Goal: Information Seeking & Learning: Compare options

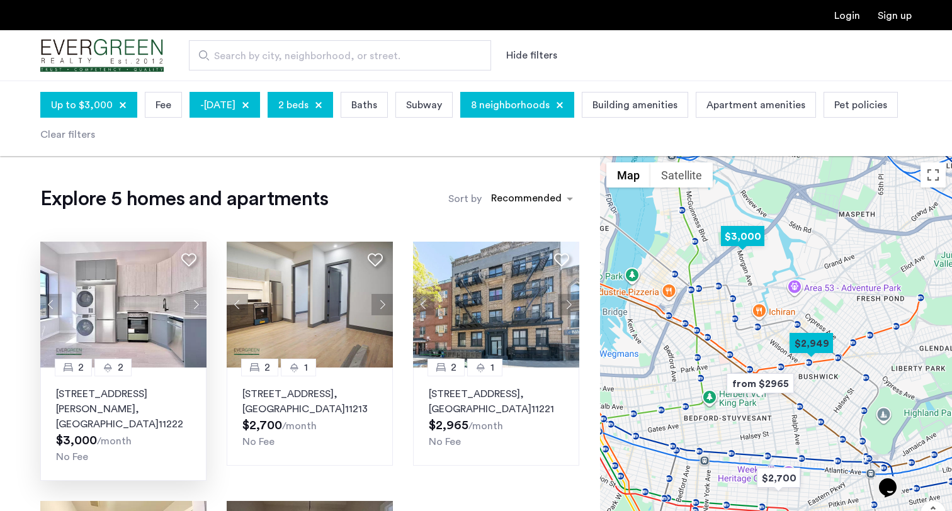
click at [196, 303] on button "Next apartment" at bounding box center [195, 304] width 21 height 21
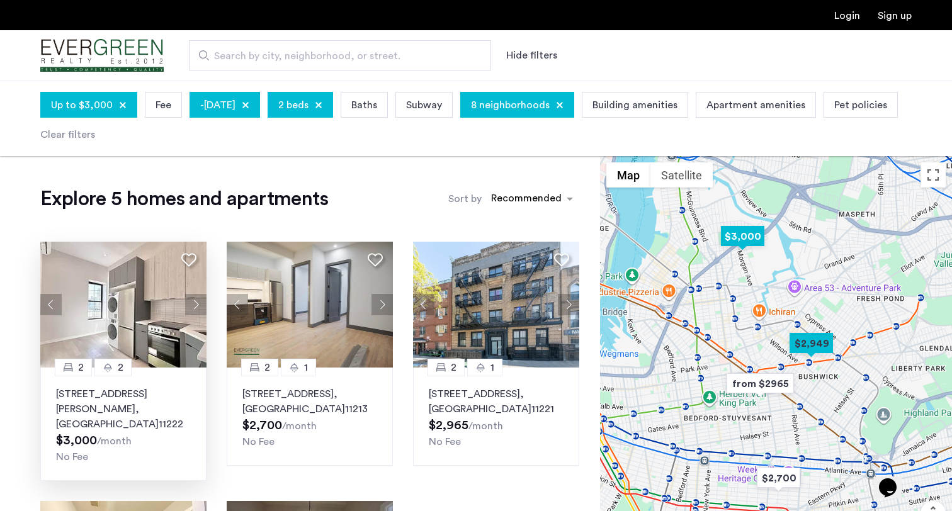
click at [197, 303] on button "Next apartment" at bounding box center [195, 304] width 21 height 21
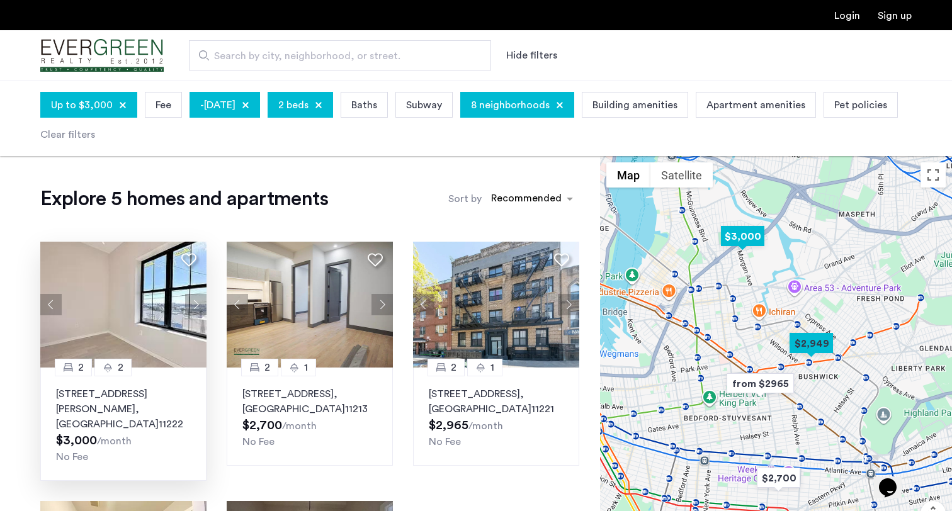
click at [197, 303] on button "Next apartment" at bounding box center [195, 304] width 21 height 21
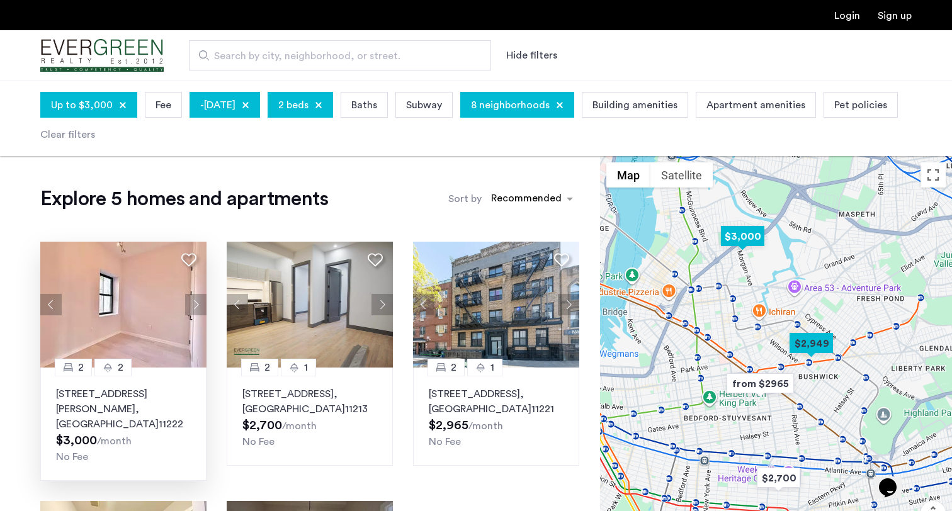
click at [197, 304] on button "Next apartment" at bounding box center [195, 304] width 21 height 21
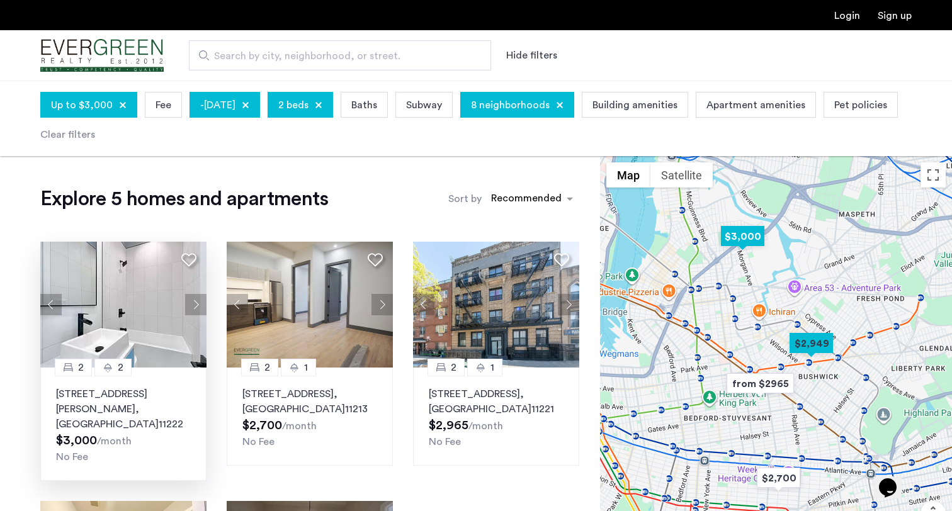
click at [197, 304] on button "Next apartment" at bounding box center [195, 304] width 21 height 21
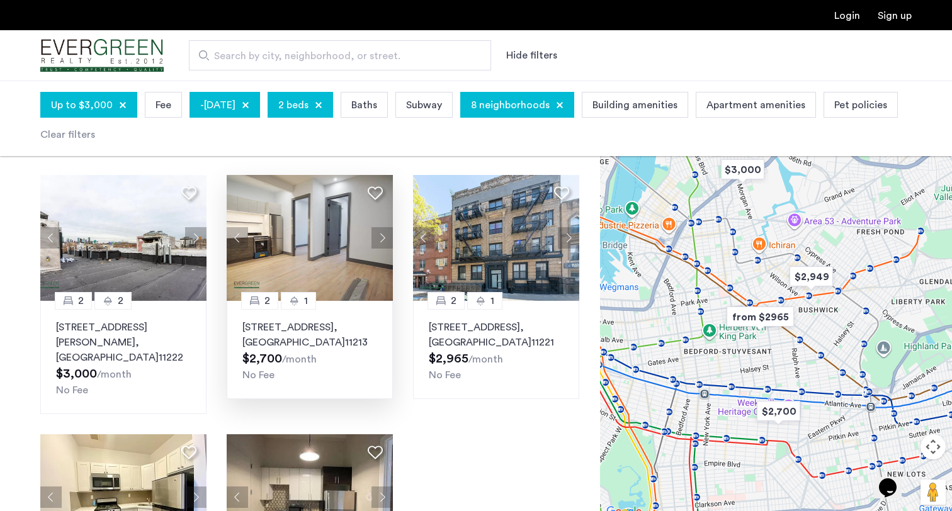
scroll to position [55, 0]
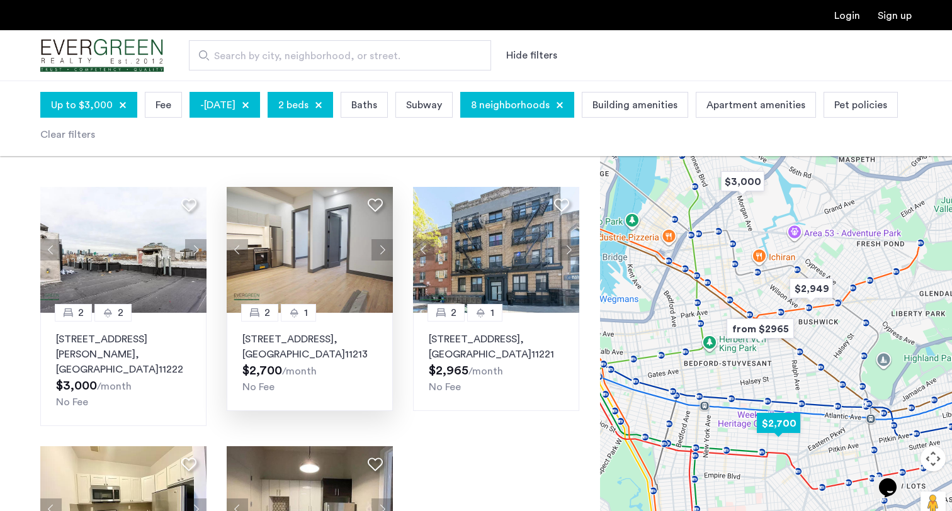
click at [378, 249] on button "Next apartment" at bounding box center [381, 249] width 21 height 21
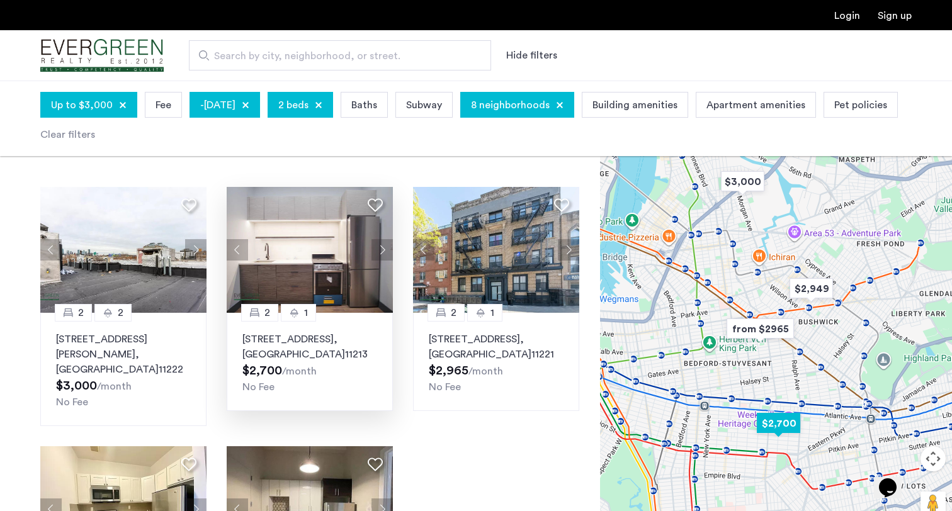
click at [377, 246] on button "Next apartment" at bounding box center [381, 249] width 21 height 21
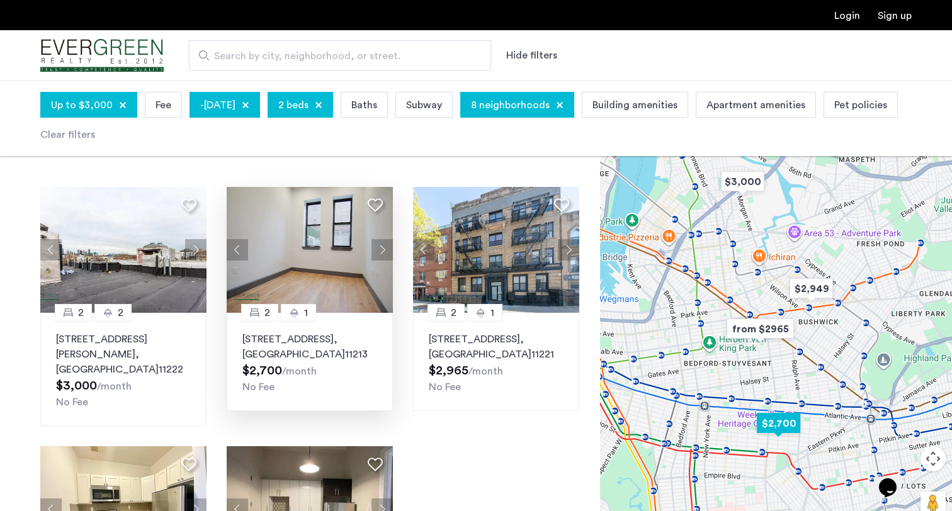
click at [377, 247] on button "Next apartment" at bounding box center [381, 249] width 21 height 21
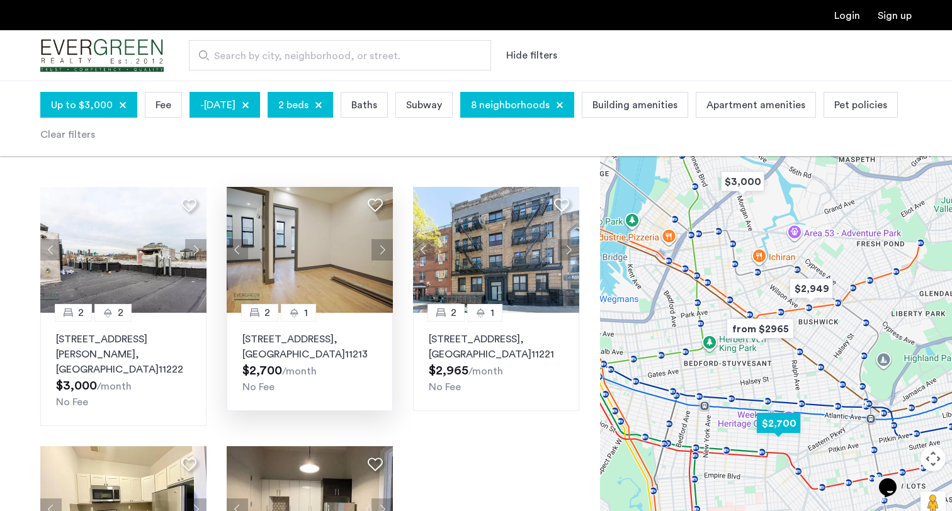
click at [378, 249] on button "Next apartment" at bounding box center [381, 249] width 21 height 21
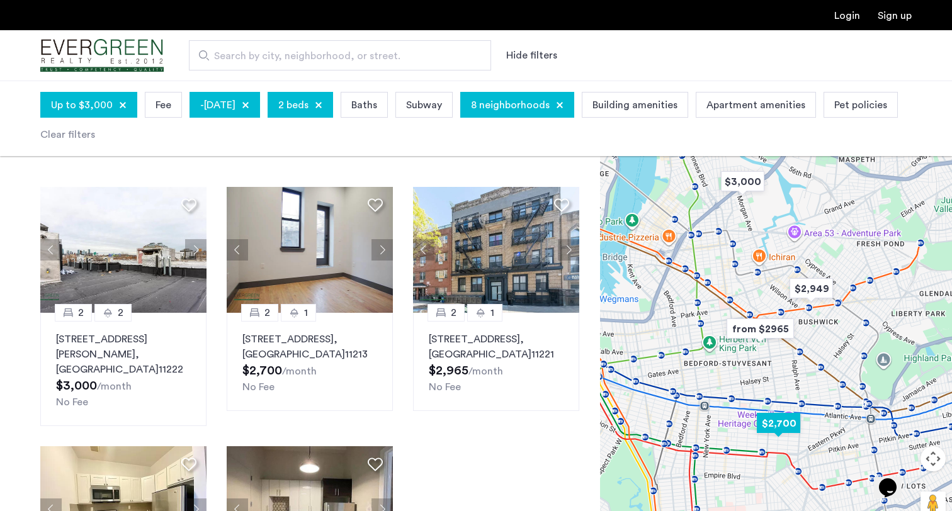
click at [227, 250] on ngx-slick-carousel at bounding box center [310, 250] width 166 height 126
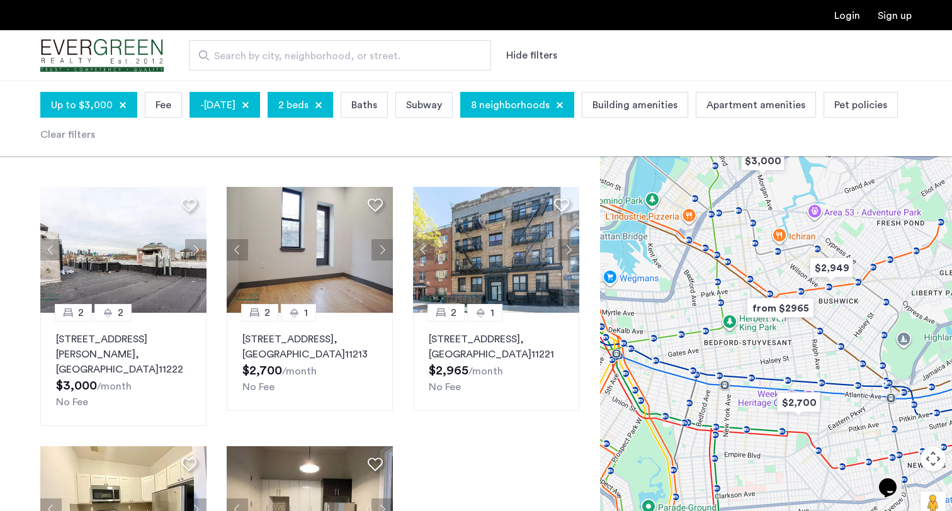
drag, startPoint x: 645, startPoint y: 349, endPoint x: 675, endPoint y: 327, distance: 36.9
click at [675, 327] on div at bounding box center [776, 316] width 352 height 430
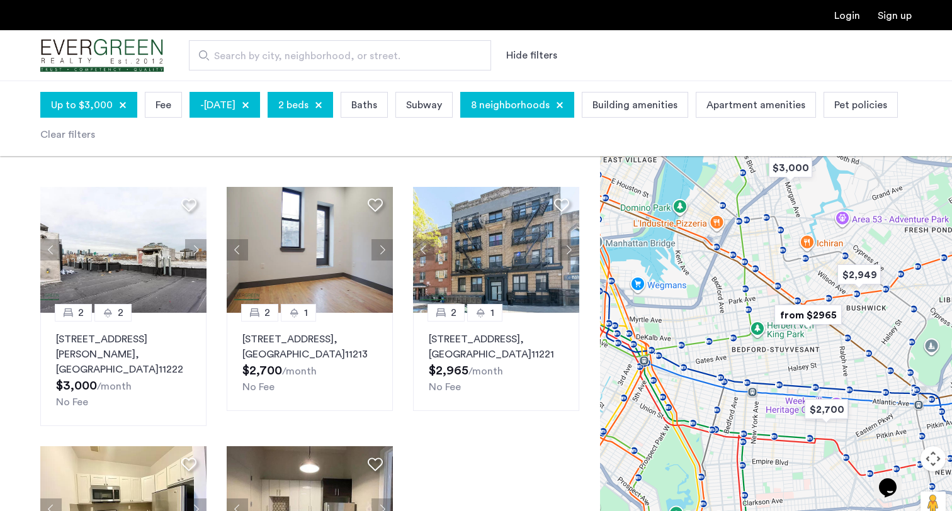
drag, startPoint x: 685, startPoint y: 328, endPoint x: 692, endPoint y: 334, distance: 8.9
click at [692, 334] on div at bounding box center [776, 316] width 352 height 430
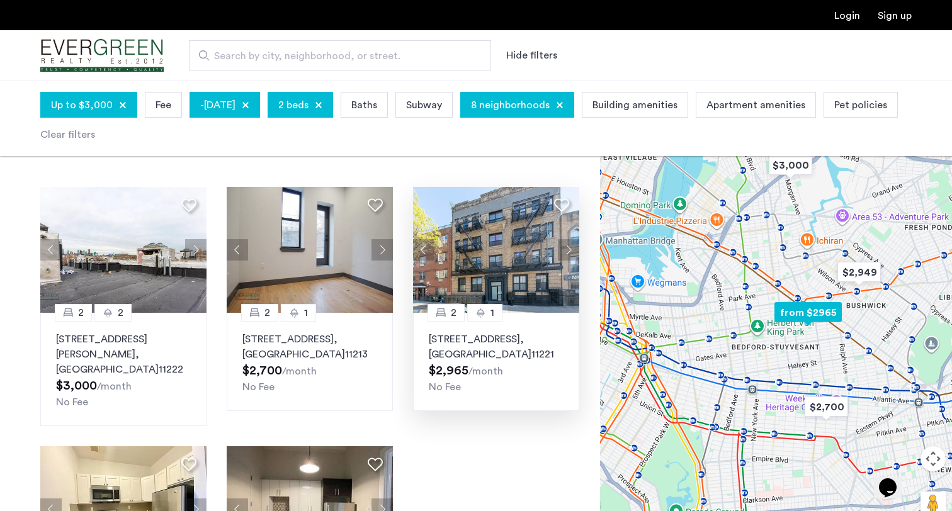
click at [566, 247] on button "Next apartment" at bounding box center [568, 249] width 21 height 21
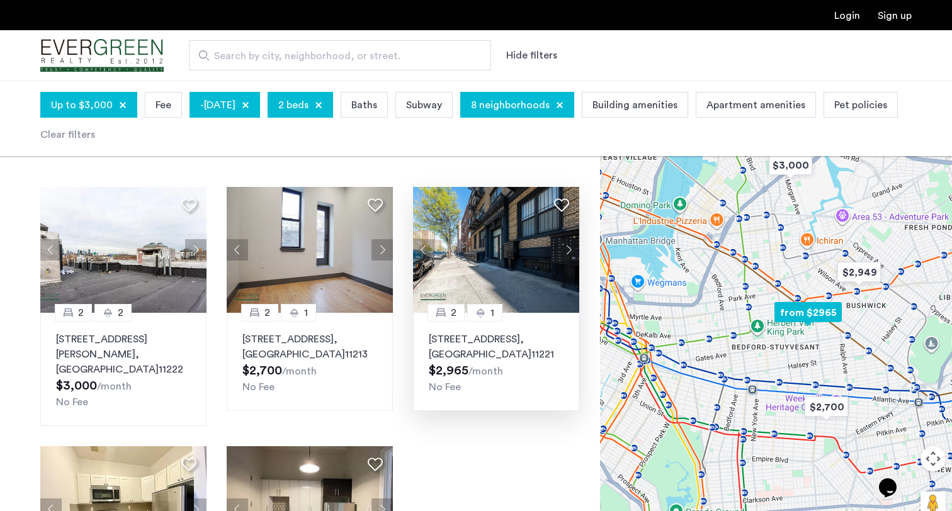
click at [566, 247] on button "Next apartment" at bounding box center [568, 249] width 21 height 21
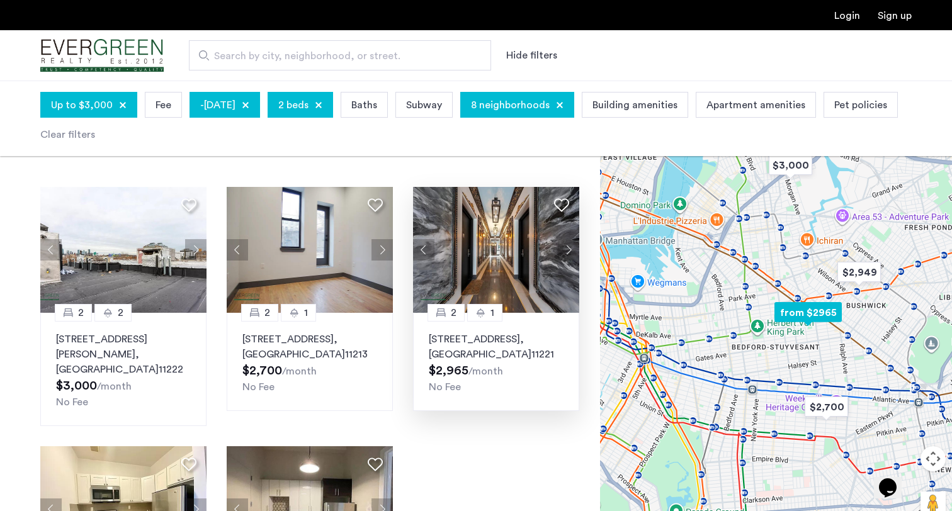
click at [566, 247] on button "Next apartment" at bounding box center [568, 249] width 21 height 21
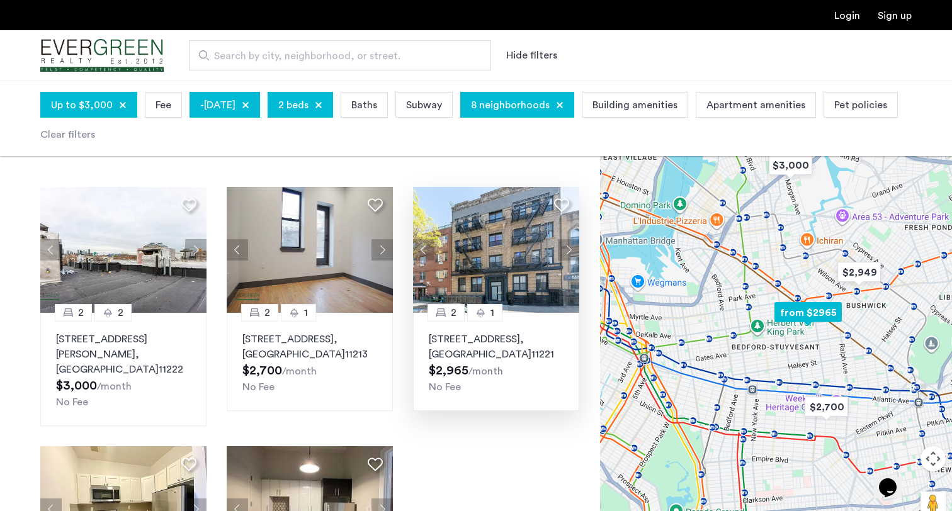
click at [566, 247] on button "Next apartment" at bounding box center [568, 249] width 21 height 21
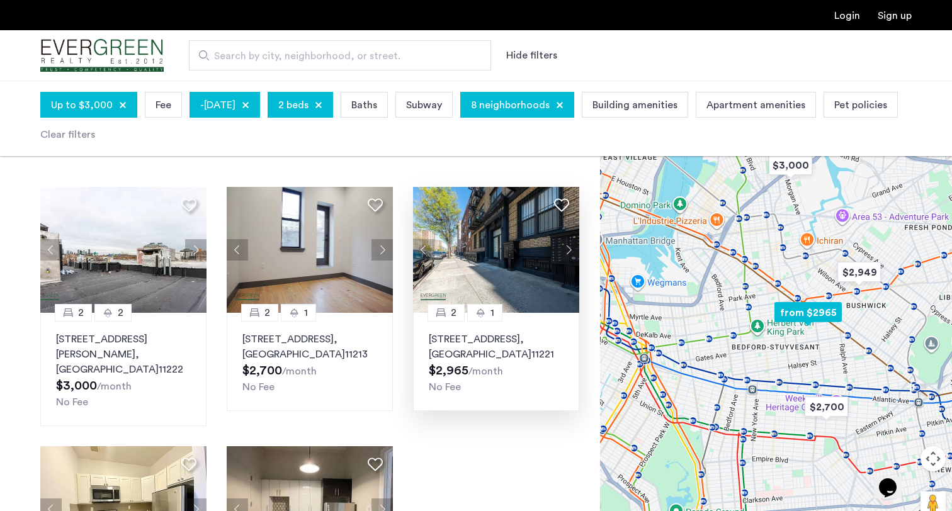
click at [566, 247] on button "Next apartment" at bounding box center [568, 249] width 21 height 21
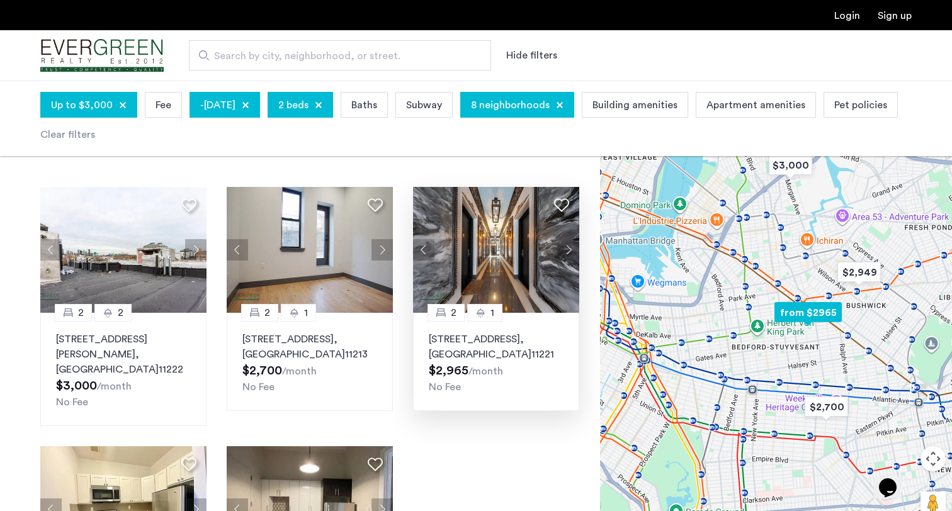
click at [566, 247] on button "Next apartment" at bounding box center [568, 249] width 21 height 21
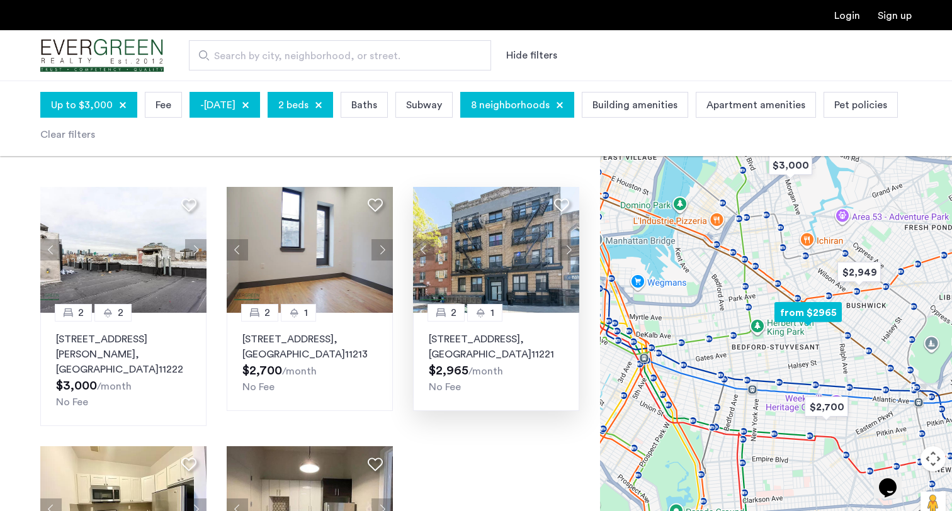
click at [566, 247] on button "Next apartment" at bounding box center [568, 249] width 21 height 21
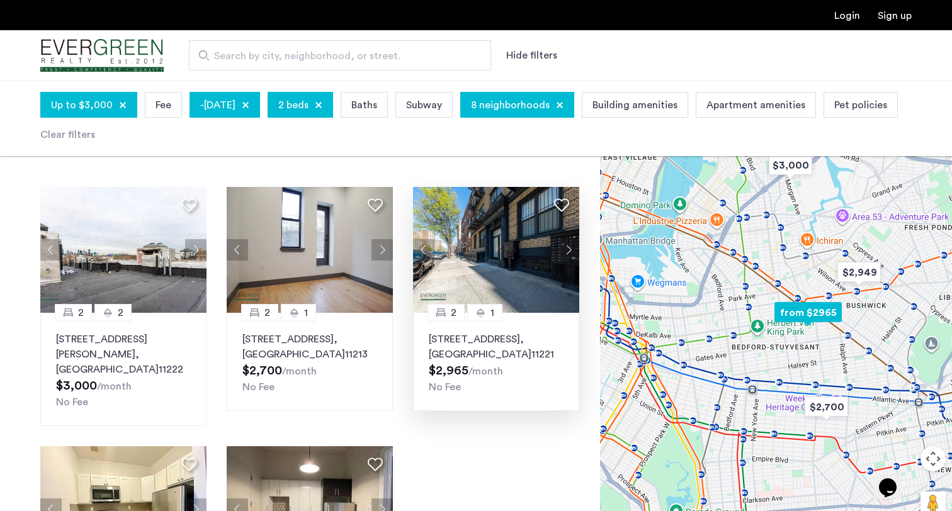
click at [566, 247] on button "Next apartment" at bounding box center [568, 249] width 21 height 21
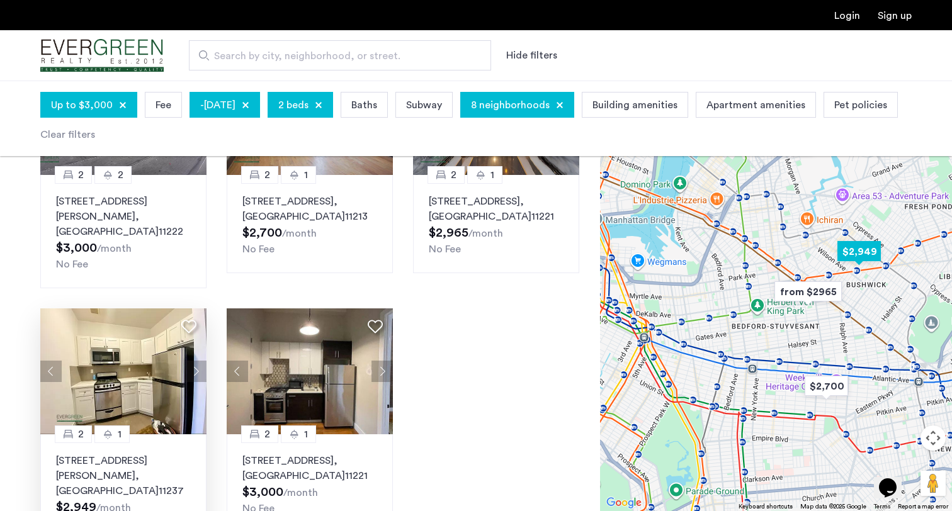
scroll to position [192, 0]
click at [200, 361] on button "Next apartment" at bounding box center [195, 371] width 21 height 21
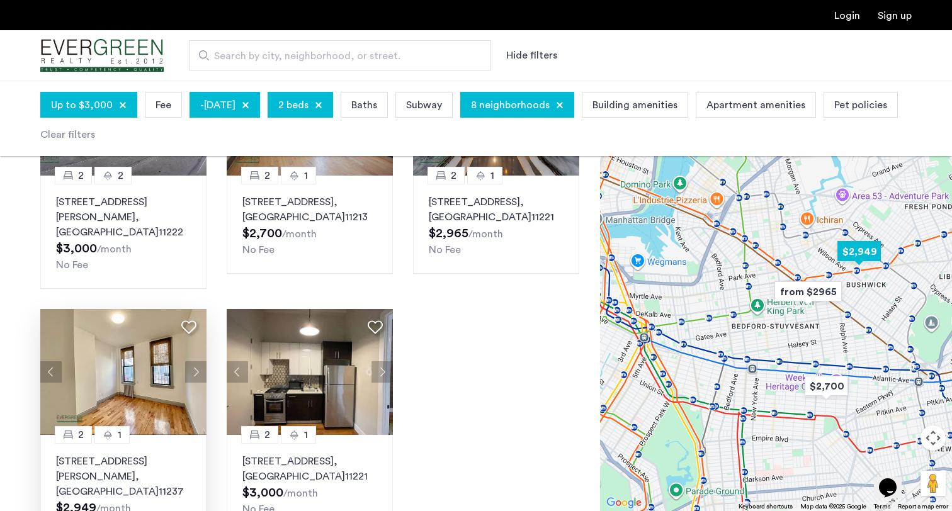
click at [193, 361] on button "Next apartment" at bounding box center [195, 371] width 21 height 21
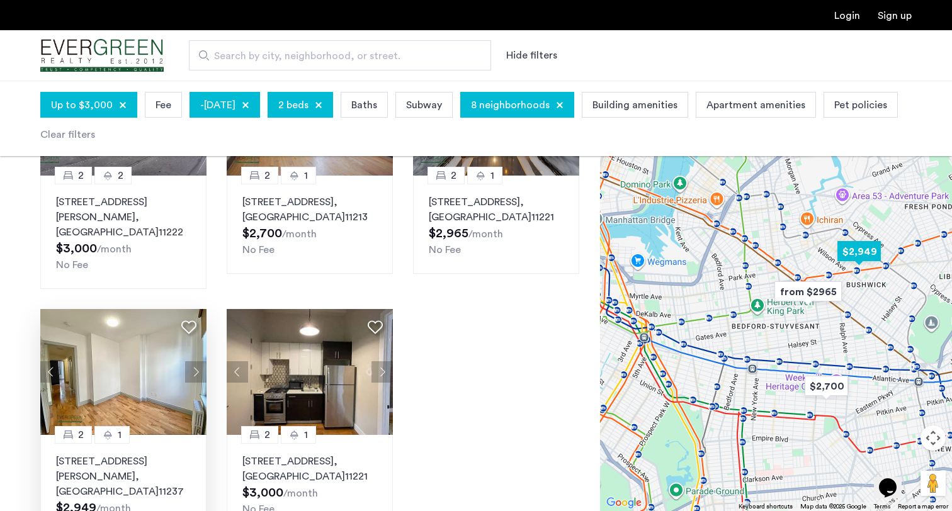
click at [193, 361] on button "Next apartment" at bounding box center [195, 371] width 21 height 21
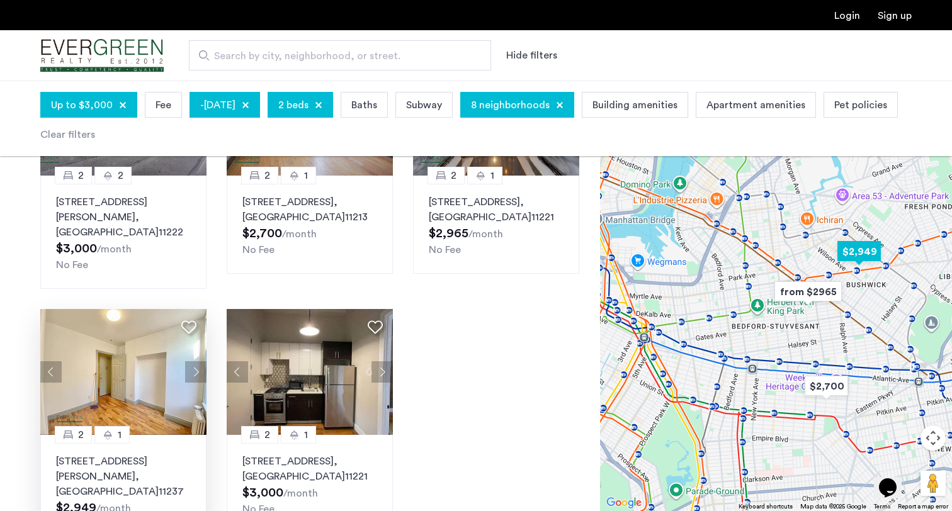
click at [193, 361] on button "Next apartment" at bounding box center [195, 371] width 21 height 21
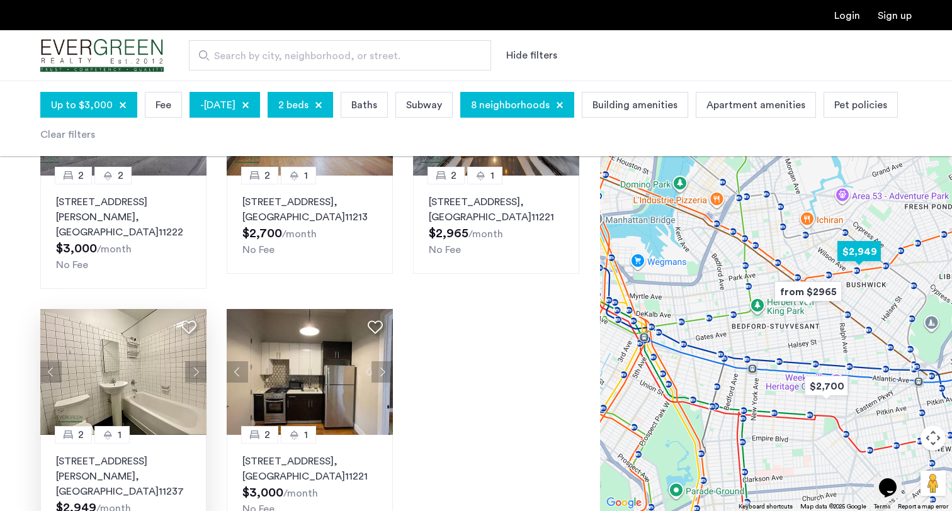
click at [193, 361] on button "Next apartment" at bounding box center [195, 371] width 21 height 21
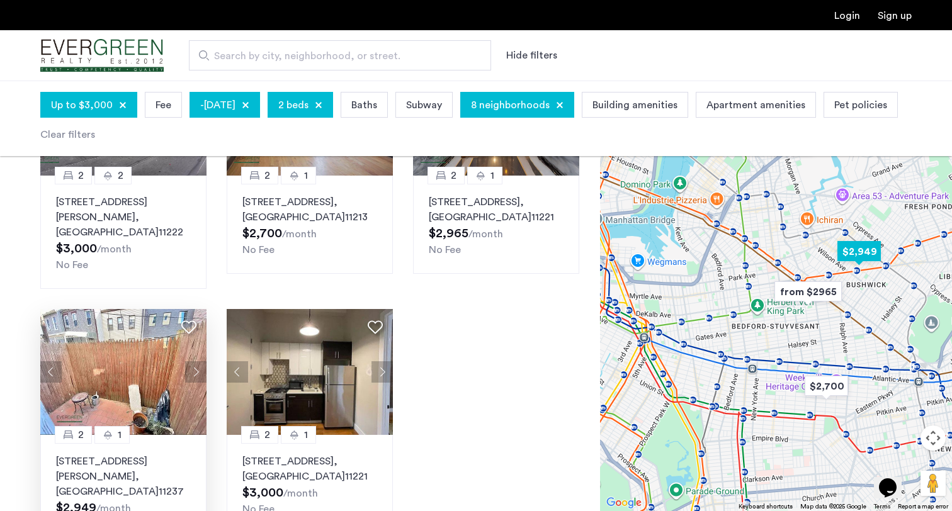
click at [193, 361] on button "Next apartment" at bounding box center [195, 371] width 21 height 21
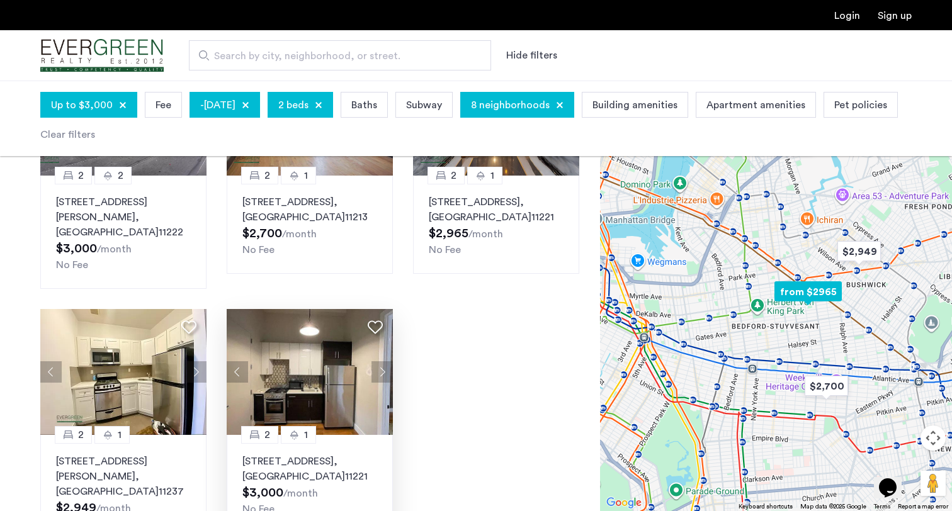
click at [381, 361] on button "Next apartment" at bounding box center [381, 371] width 21 height 21
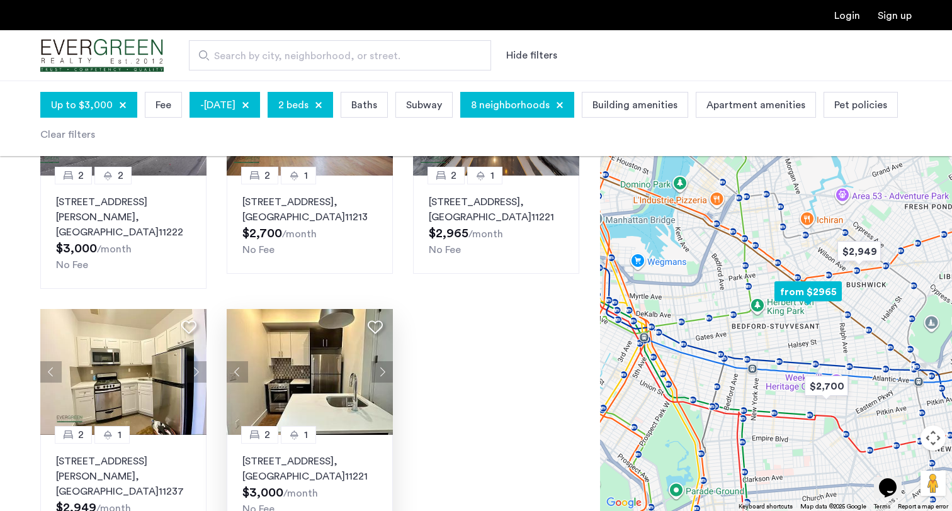
click at [381, 361] on button "Next apartment" at bounding box center [381, 371] width 21 height 21
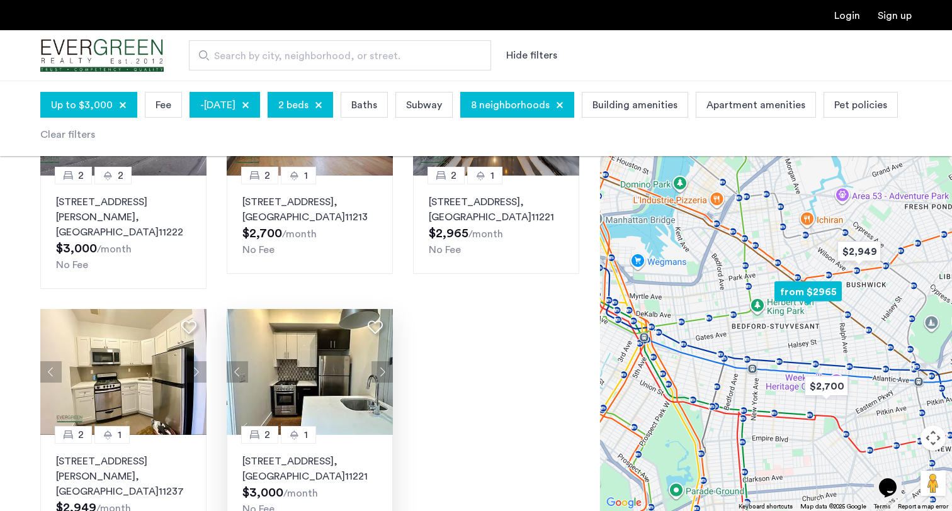
click at [381, 361] on button "Next apartment" at bounding box center [381, 371] width 21 height 21
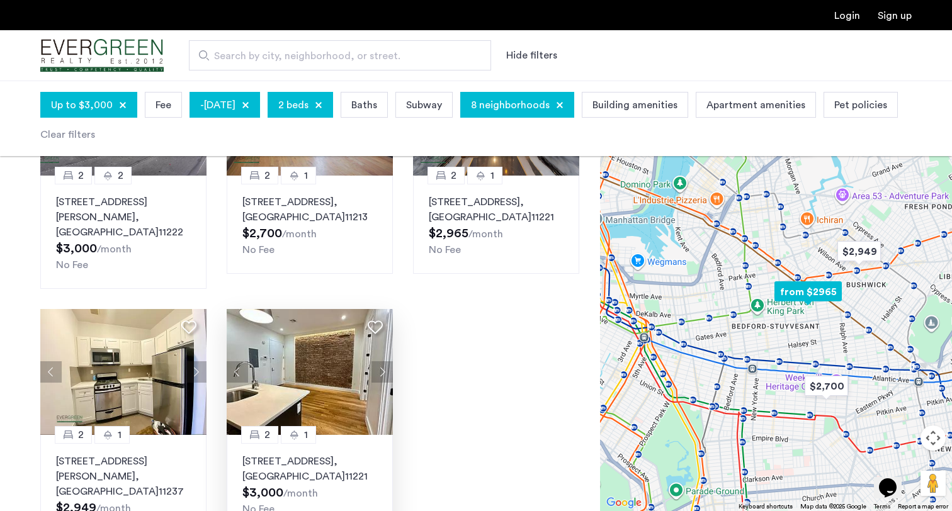
click at [381, 361] on button "Next apartment" at bounding box center [381, 371] width 21 height 21
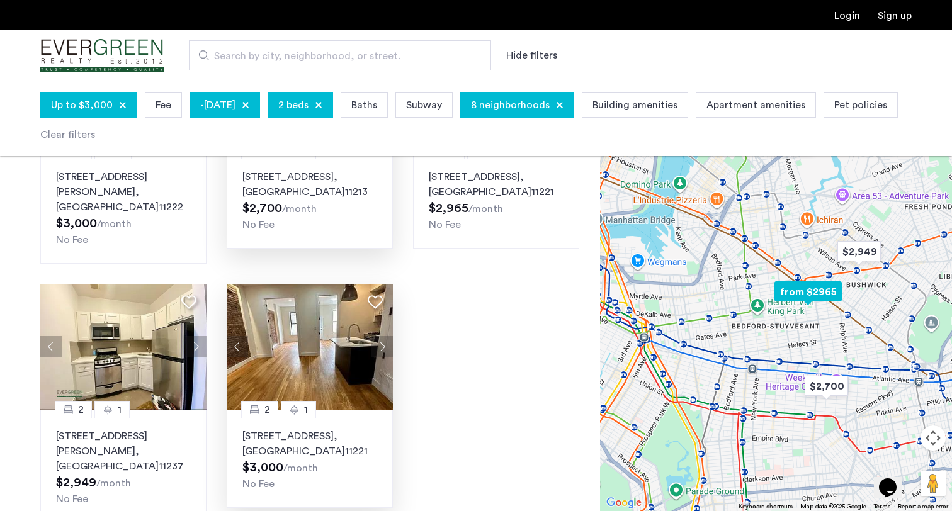
scroll to position [220, 0]
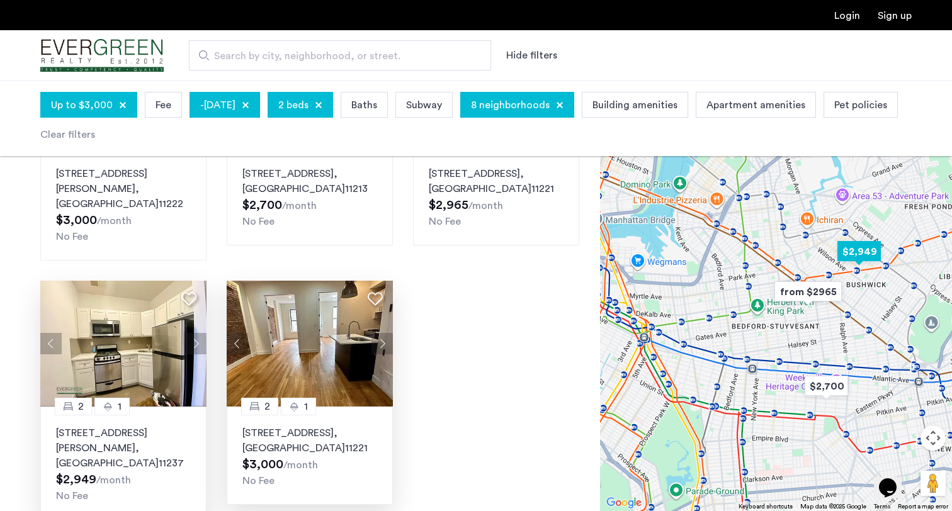
click at [196, 333] on button "Next apartment" at bounding box center [195, 343] width 21 height 21
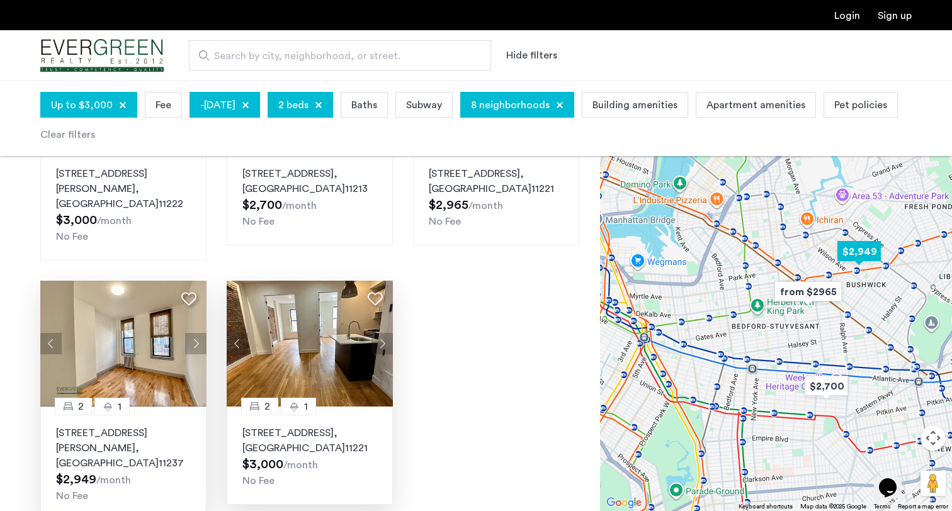
click at [196, 333] on button "Next apartment" at bounding box center [195, 343] width 21 height 21
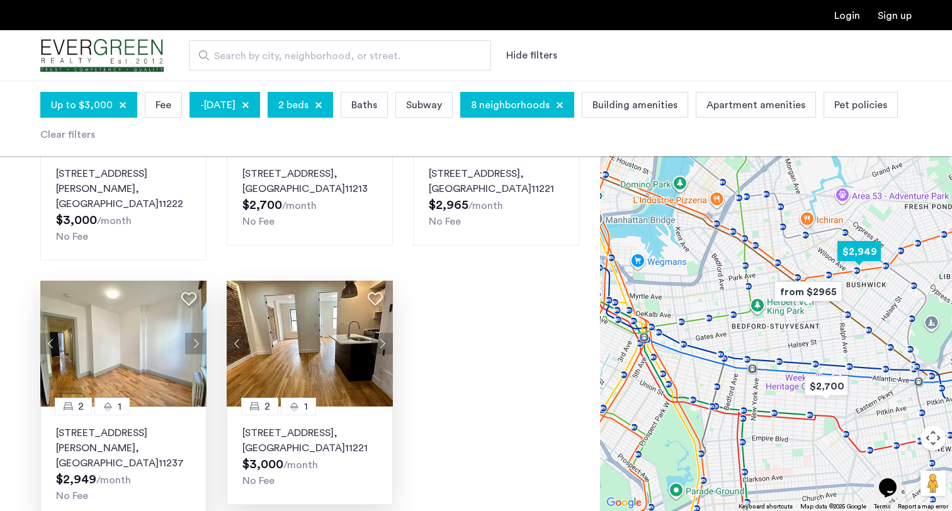
click at [196, 333] on button "Next apartment" at bounding box center [195, 343] width 21 height 21
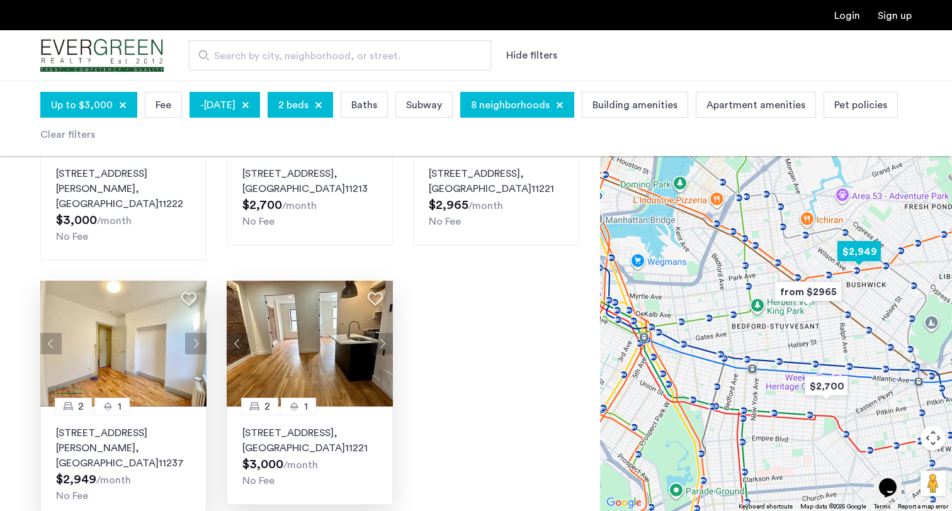
click at [196, 333] on button "Next apartment" at bounding box center [195, 343] width 21 height 21
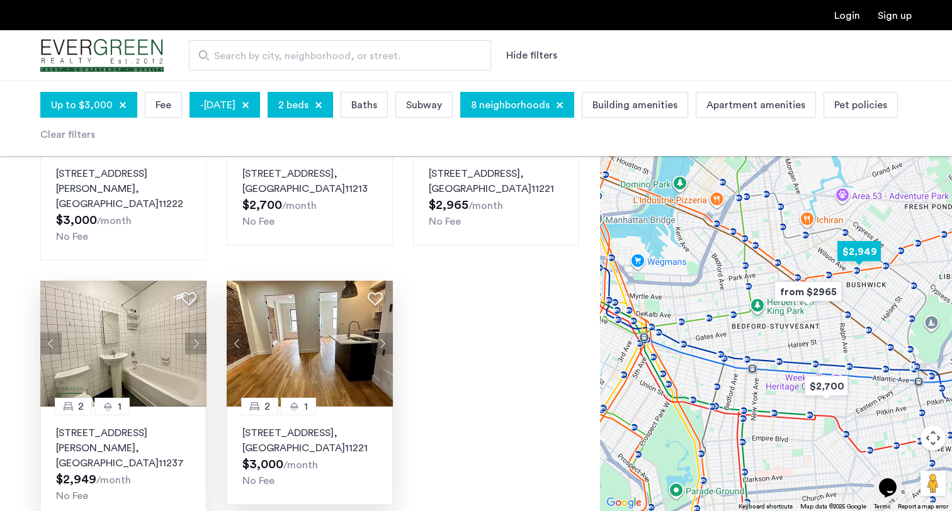
click at [196, 333] on button "Next apartment" at bounding box center [195, 343] width 21 height 21
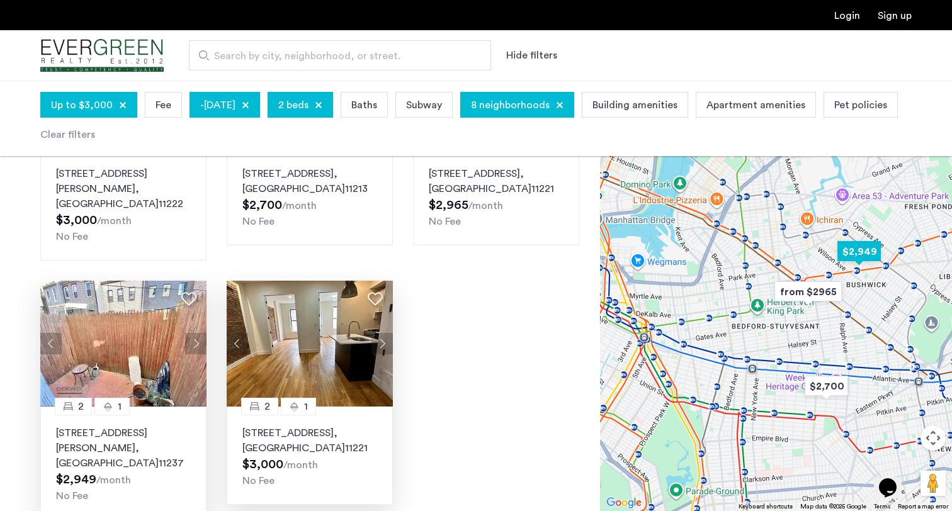
click at [196, 333] on button "Next apartment" at bounding box center [195, 343] width 21 height 21
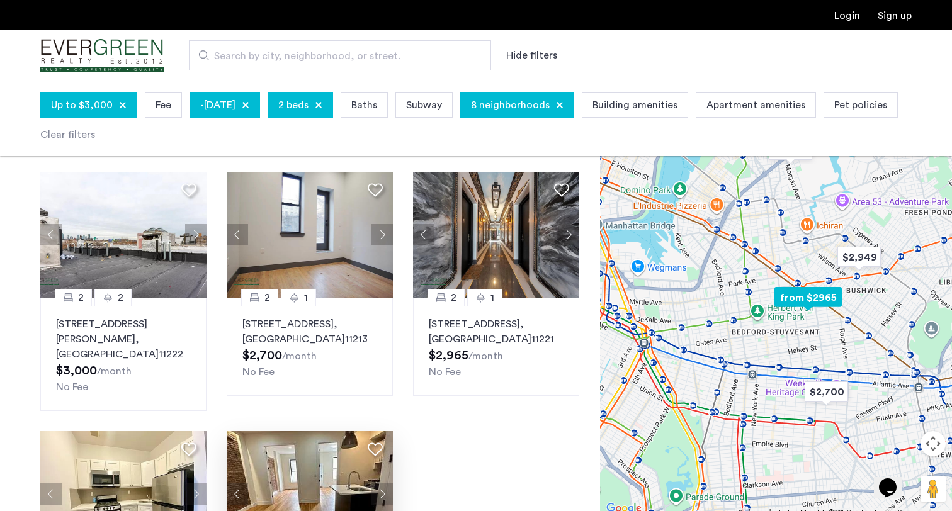
scroll to position [43, 0]
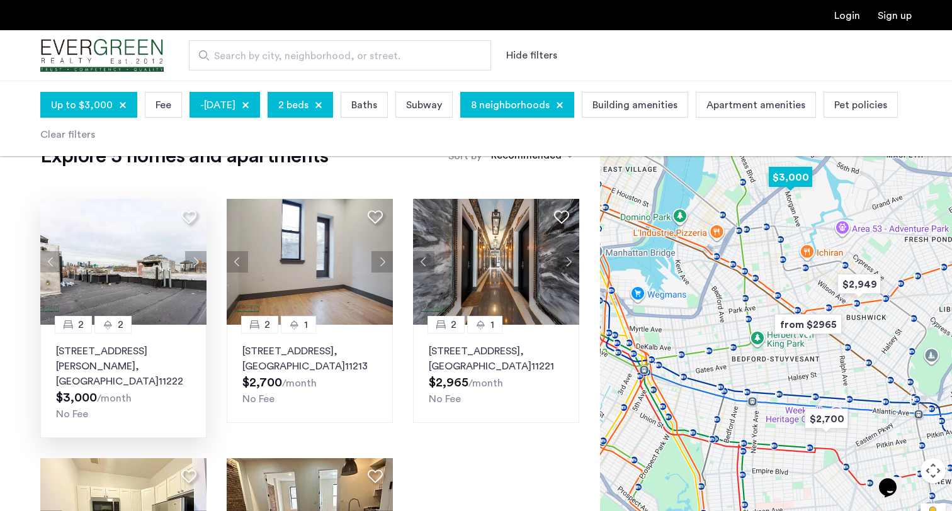
click at [195, 254] on button "Next apartment" at bounding box center [195, 261] width 21 height 21
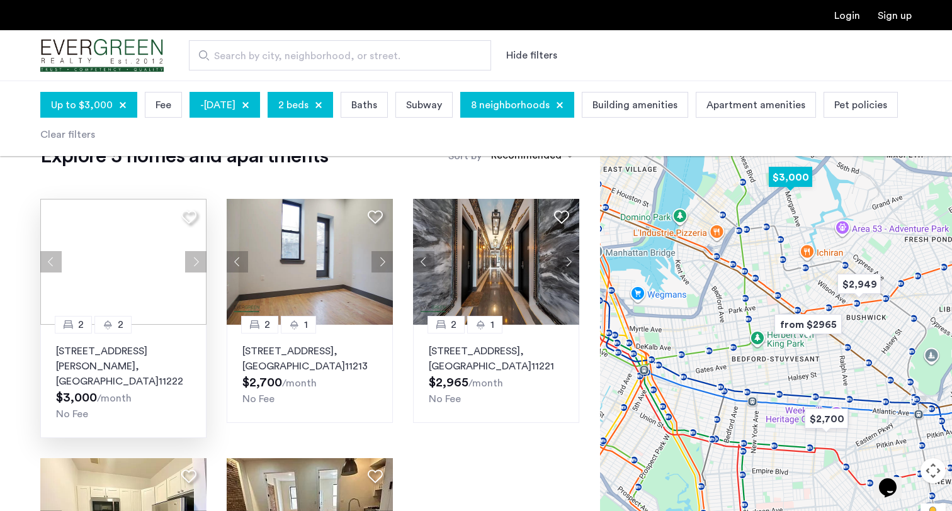
click at [195, 253] on button "Next apartment" at bounding box center [195, 261] width 21 height 21
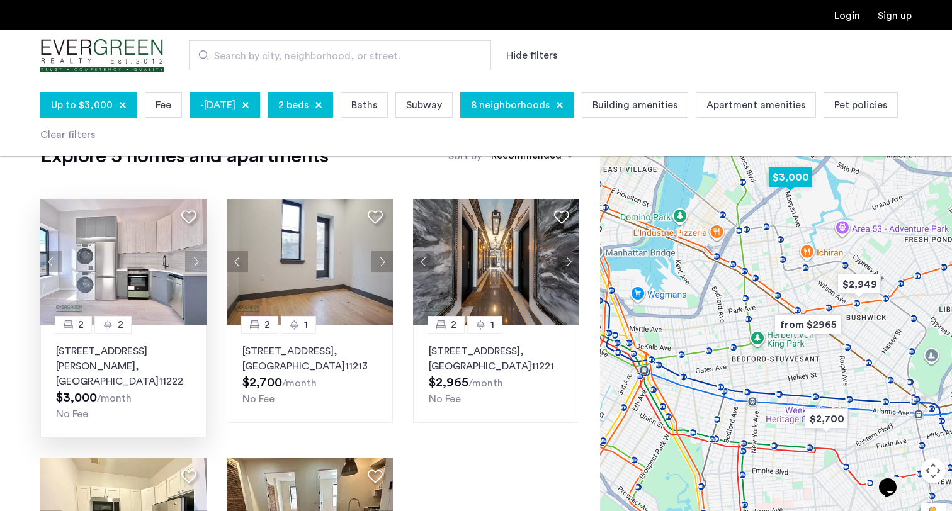
click at [195, 253] on button "Next apartment" at bounding box center [195, 261] width 21 height 21
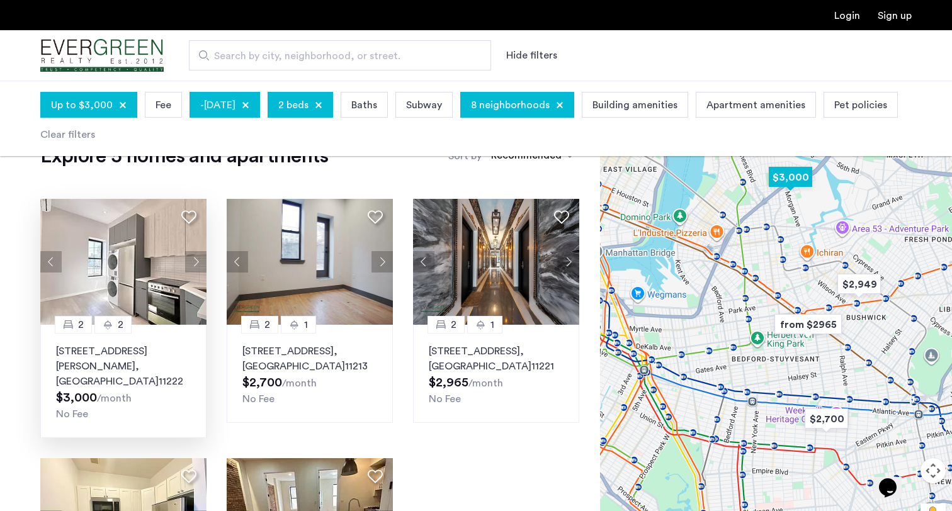
click at [195, 254] on button "Next apartment" at bounding box center [195, 261] width 21 height 21
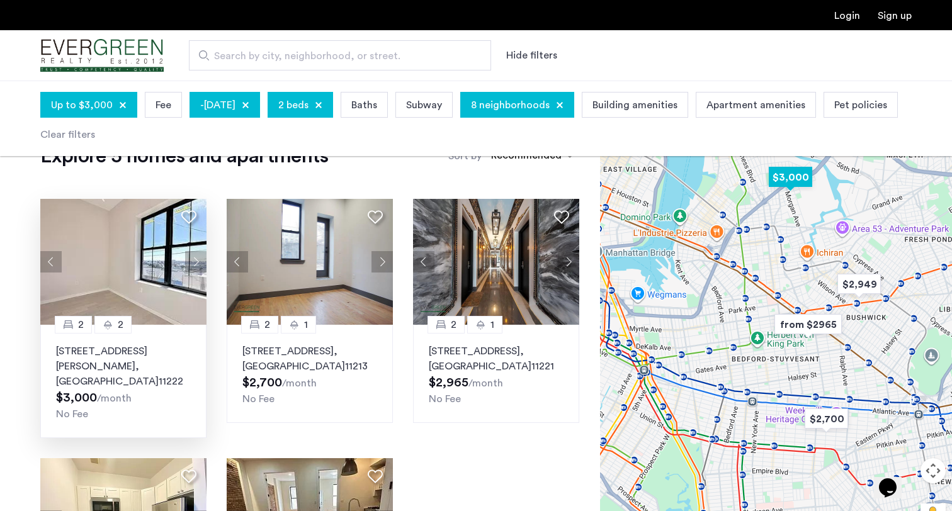
click at [195, 255] on button "Next apartment" at bounding box center [195, 261] width 21 height 21
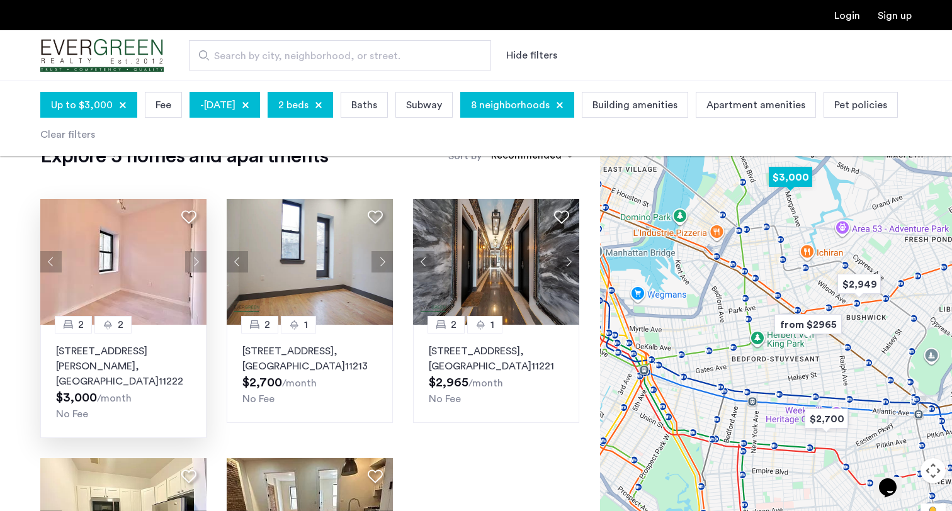
click at [195, 255] on button "Next apartment" at bounding box center [195, 261] width 21 height 21
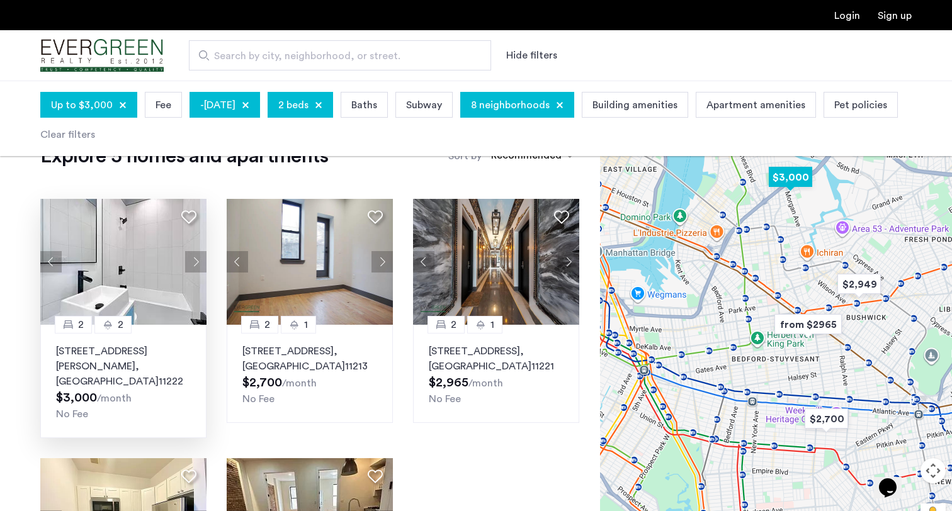
click at [52, 262] on button "Previous apartment" at bounding box center [50, 261] width 21 height 21
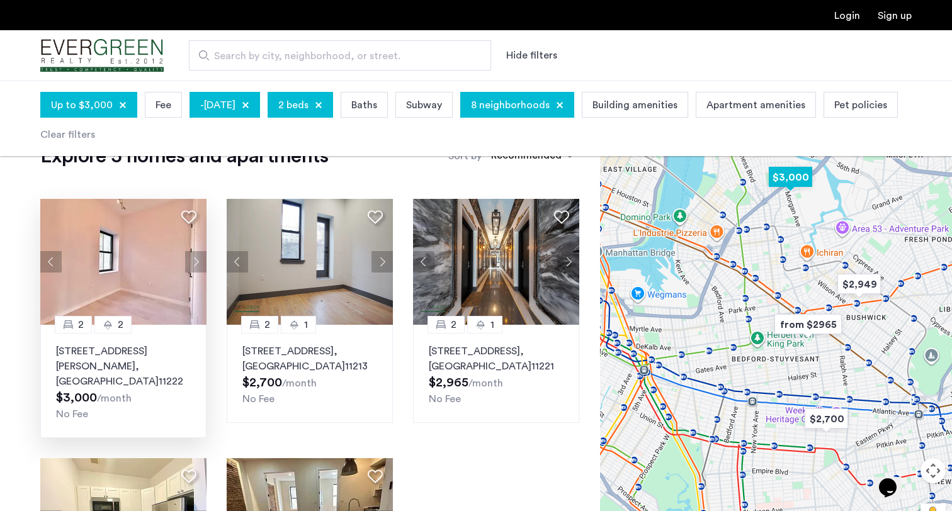
click at [52, 262] on button "Previous apartment" at bounding box center [50, 261] width 21 height 21
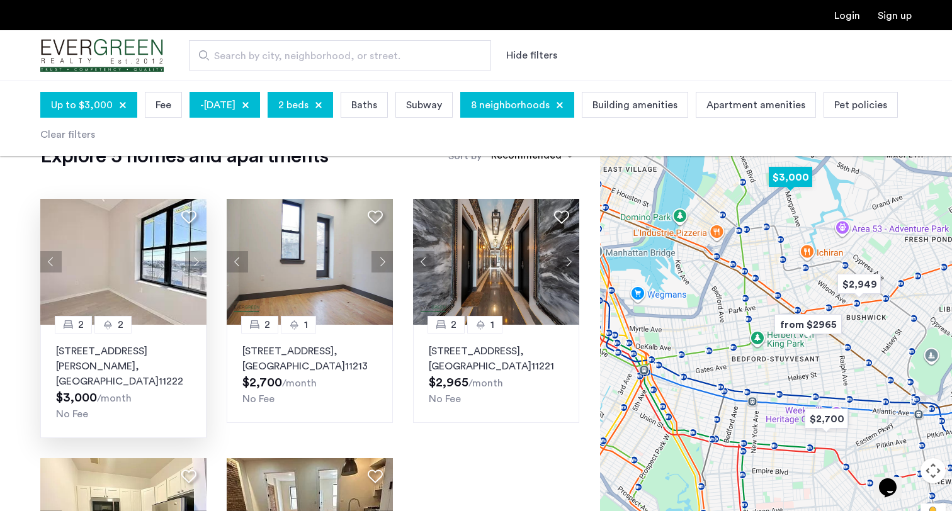
click at [203, 264] on button "Next apartment" at bounding box center [195, 261] width 21 height 21
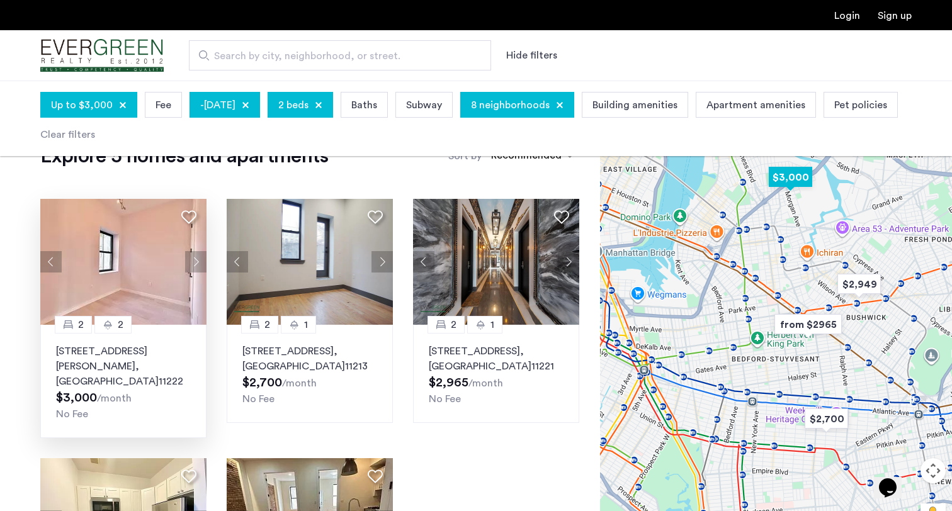
click at [203, 264] on button "Next apartment" at bounding box center [195, 261] width 21 height 21
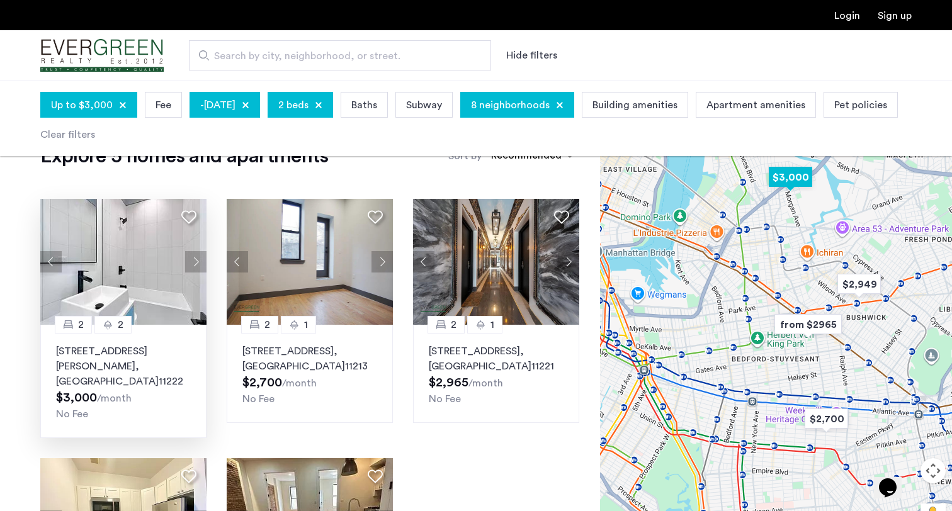
click at [203, 264] on button "Next apartment" at bounding box center [195, 261] width 21 height 21
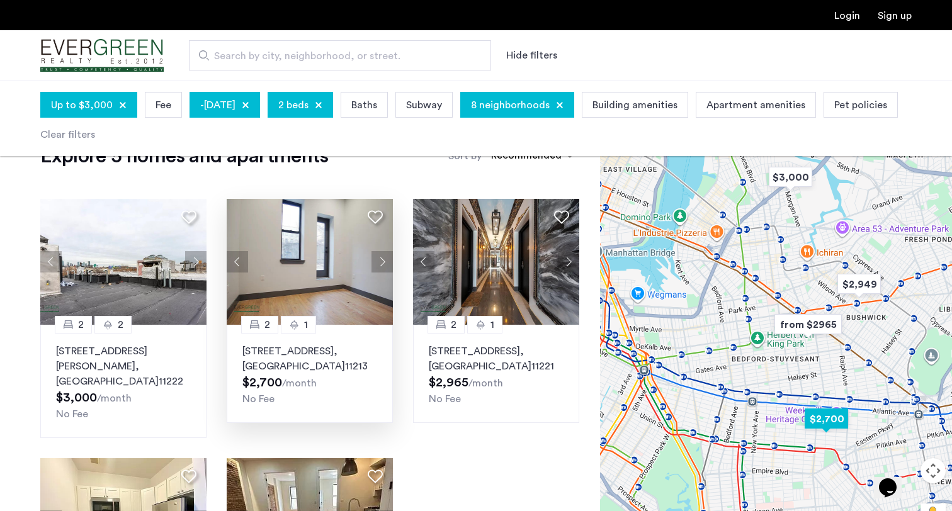
click at [387, 264] on button "Next apartment" at bounding box center [381, 261] width 21 height 21
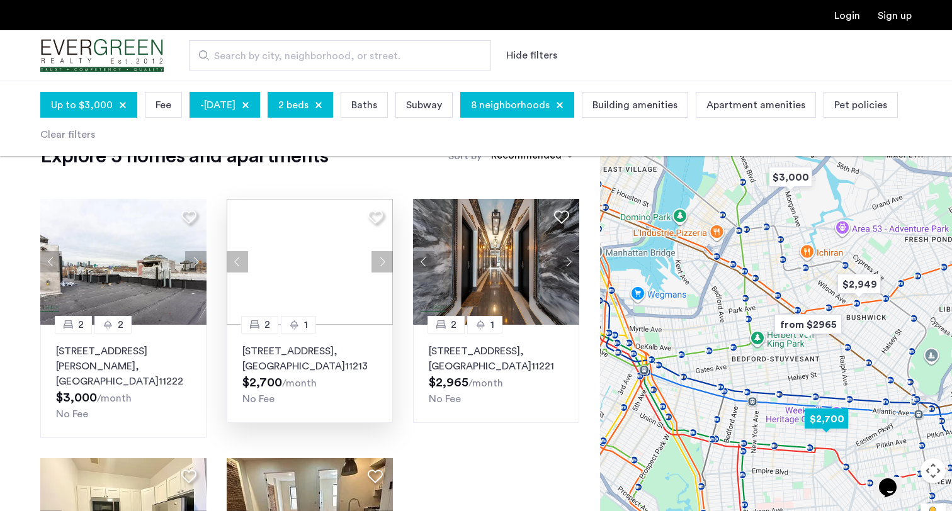
click at [383, 263] on button "Next apartment" at bounding box center [381, 261] width 21 height 21
